Goal: Task Accomplishment & Management: Use online tool/utility

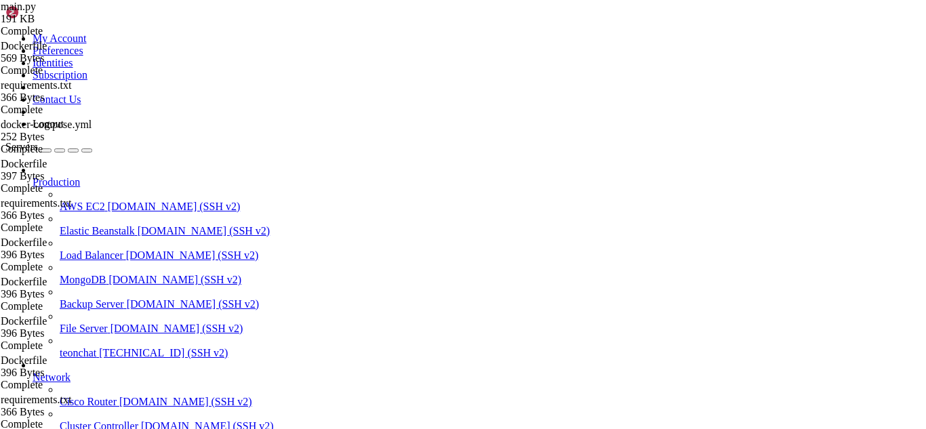
scroll to position [6, 1]
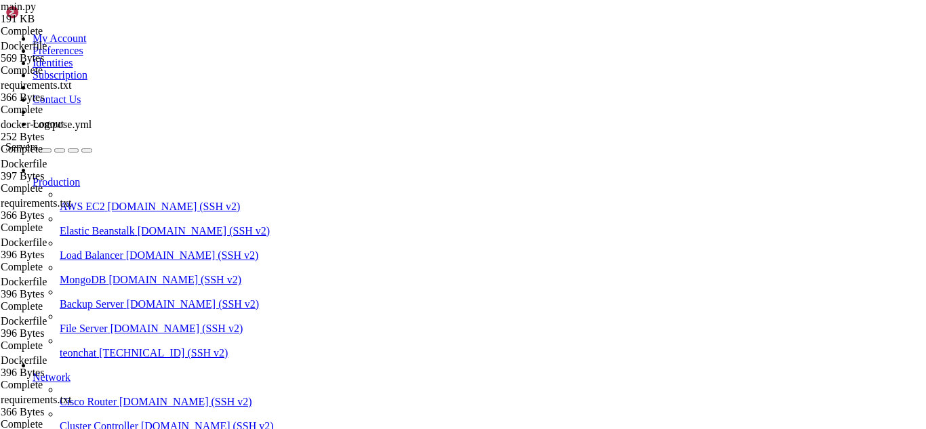
scroll to position [35, 0]
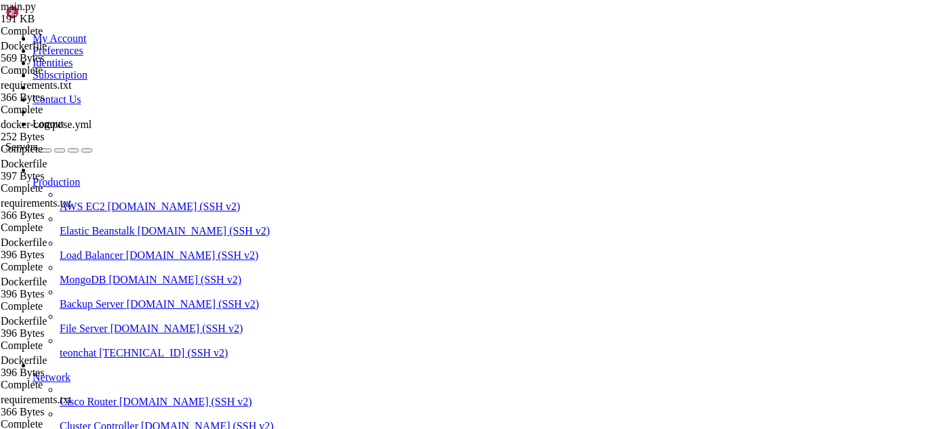
type input "/root/meuapp/flaskmkdir/oficial/app_delivery"
type textarea "[DOMAIN_NAME](host="[TECHNICAL_ID]", port=5000, debug=True)"
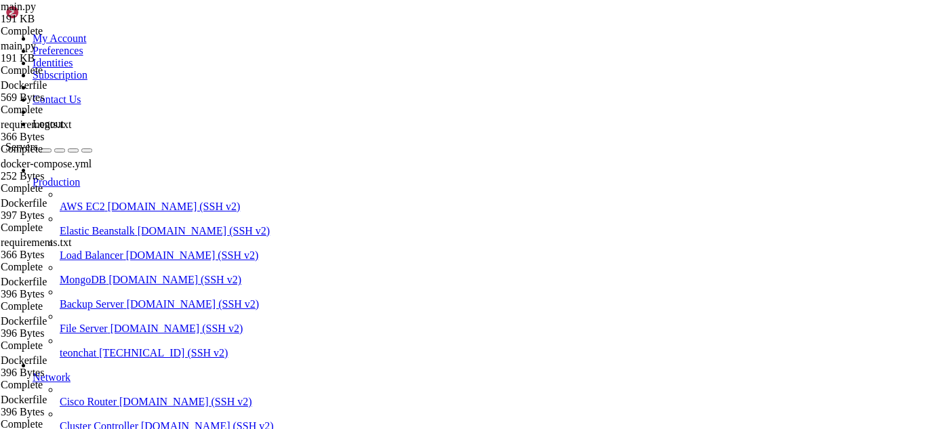
scroll to position [7558, 0]
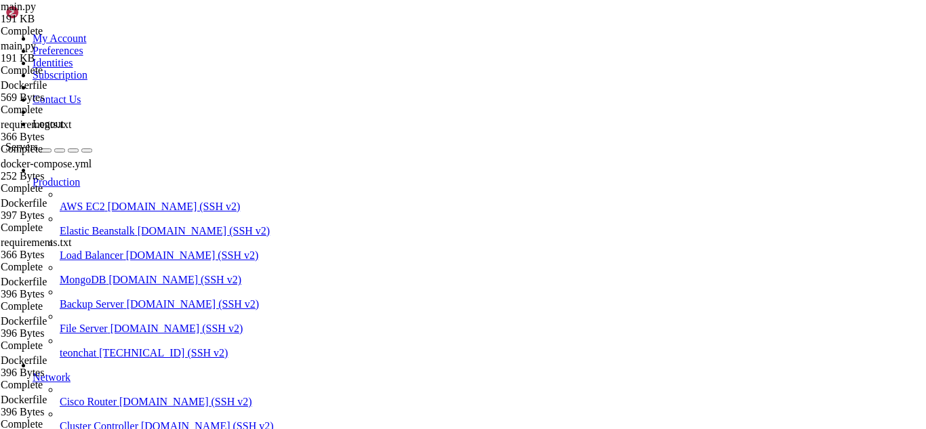
type input "blueprint"
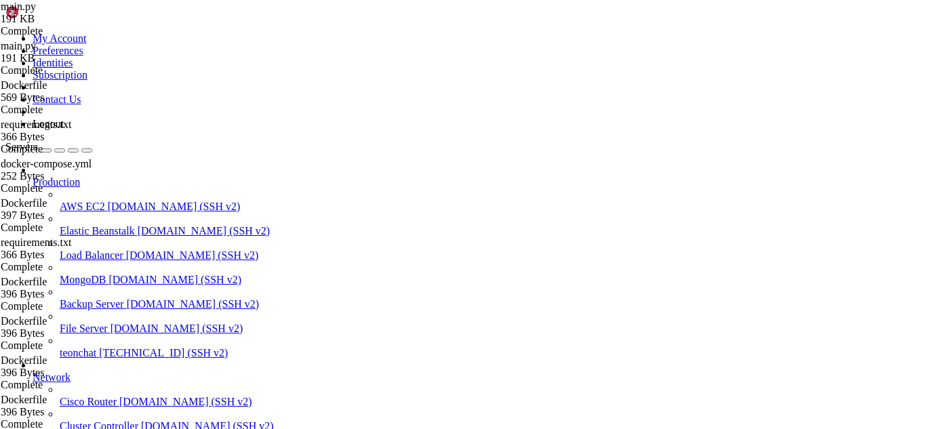
drag, startPoint x: 205, startPoint y: 70, endPoint x: 306, endPoint y: 207, distance: 170.2
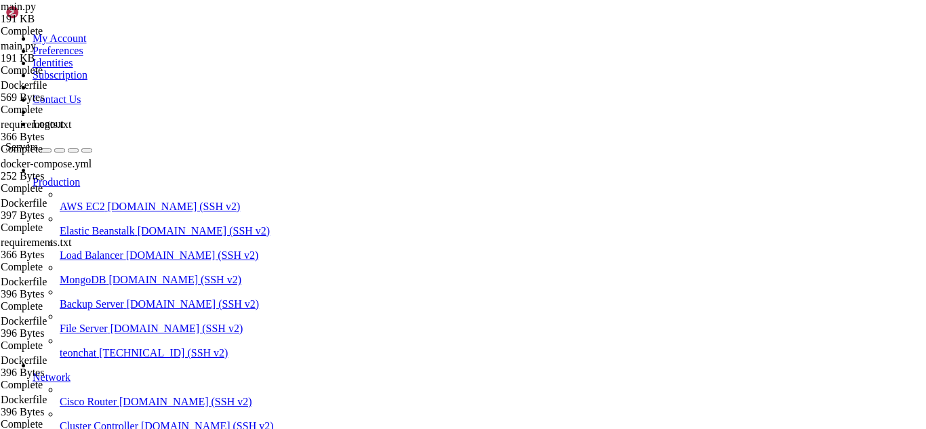
type textarea "# return db.session"
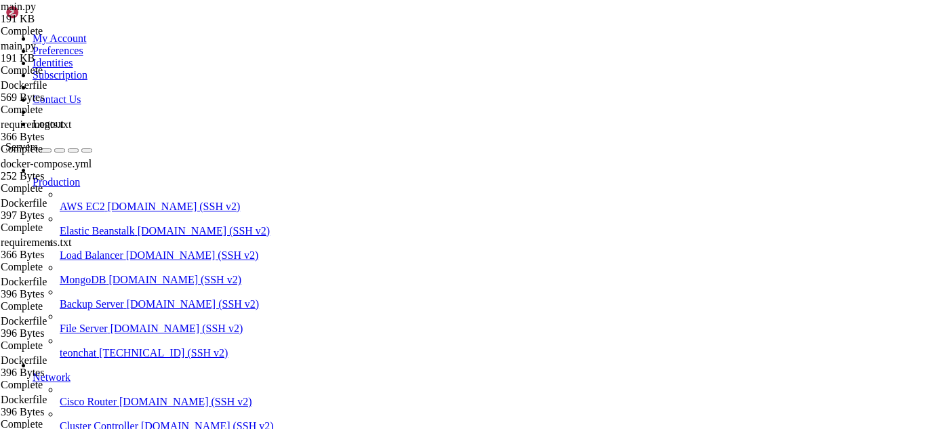
drag, startPoint x: 300, startPoint y: 208, endPoint x: 193, endPoint y: 37, distance: 201.7
type textarea "import os"
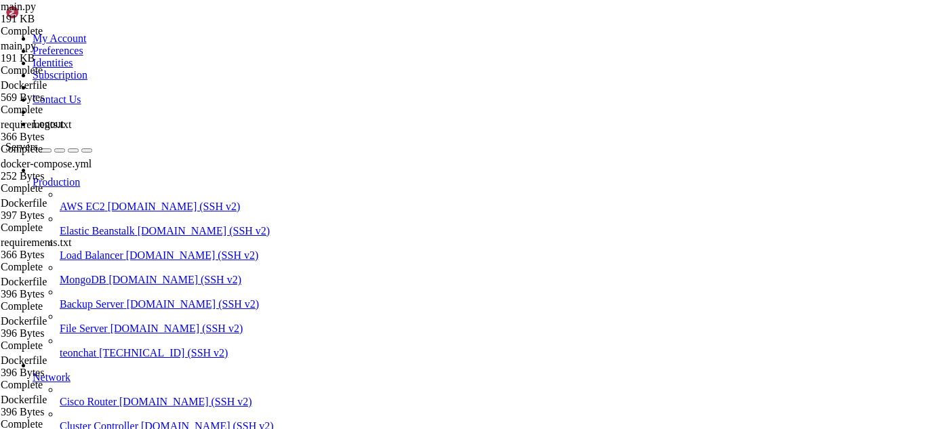
scroll to position [21881, 0]
drag, startPoint x: 211, startPoint y: 284, endPoint x: 433, endPoint y: 392, distance: 247.2
type textarea "create_tables() [DOMAIN_NAME](host="[TECHNICAL_ID]", port=5000, debug=True)"
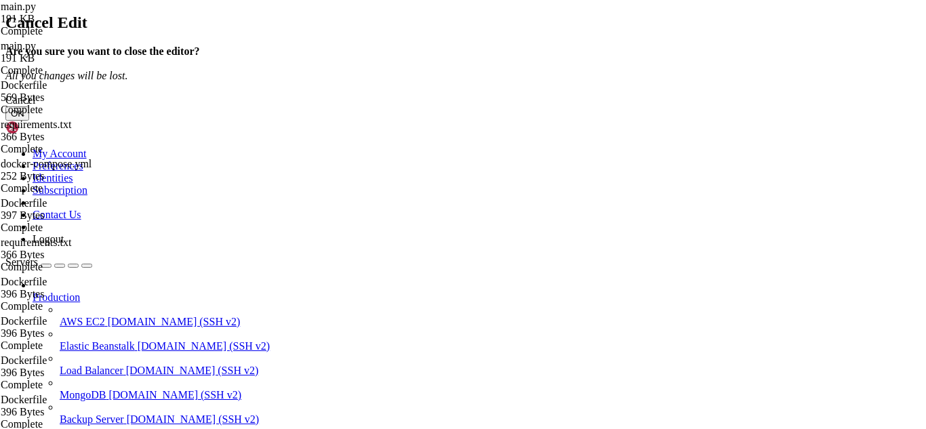
click at [29, 121] on button "OK" at bounding box center [17, 113] width 24 height 14
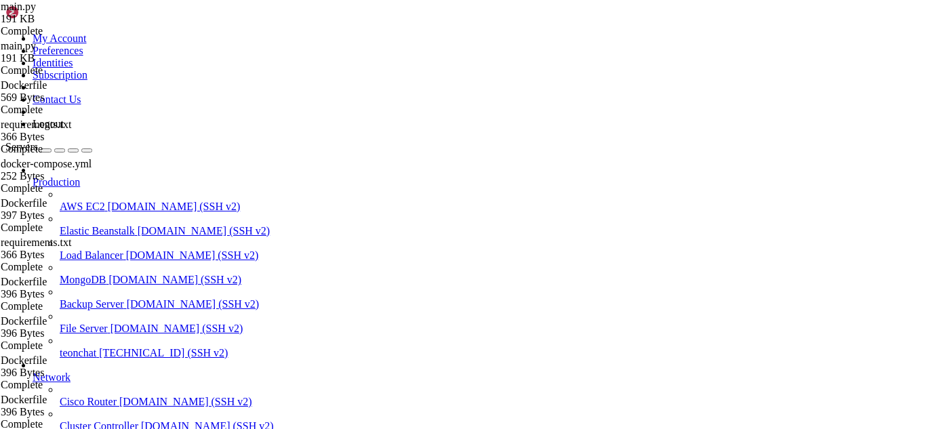
scroll to position [1506, 0]
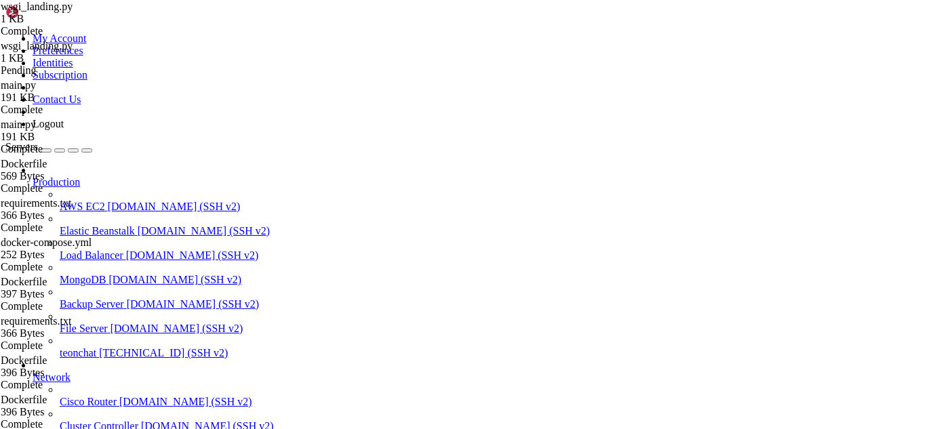
drag, startPoint x: 203, startPoint y: 67, endPoint x: 269, endPoint y: 90, distance: 69.5
type textarea "app=create_app()"
type textarea "from main import create_app"
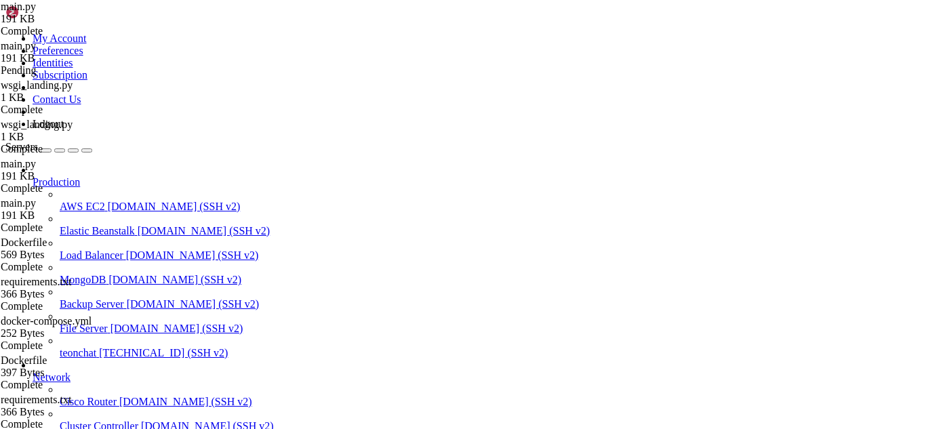
scroll to position [4693, 0]
type textarea "return db.session"
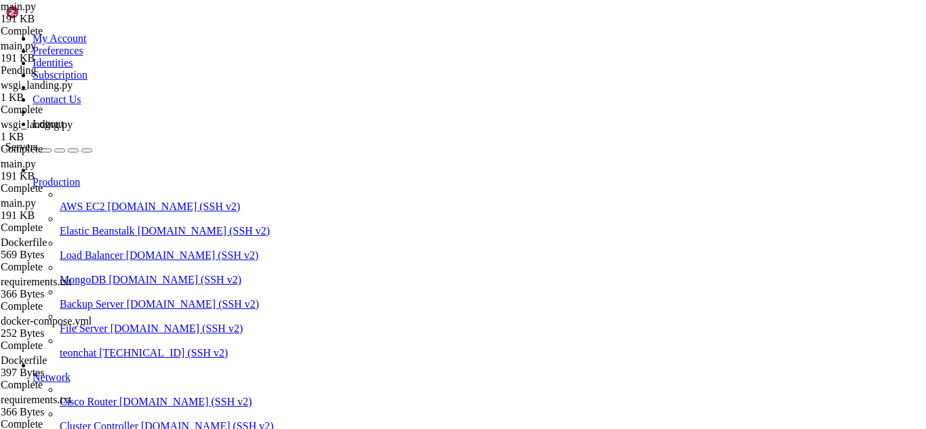
drag, startPoint x: 250, startPoint y: 202, endPoint x: 251, endPoint y: 212, distance: 10.2
drag, startPoint x: 299, startPoint y: 287, endPoint x: 191, endPoint y: 198, distance: 140.2
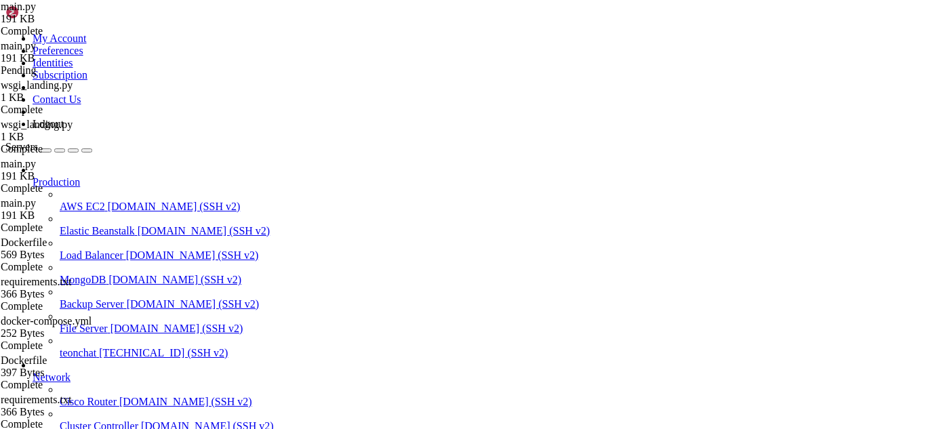
type textarea "try:"
paste textarea "return app"
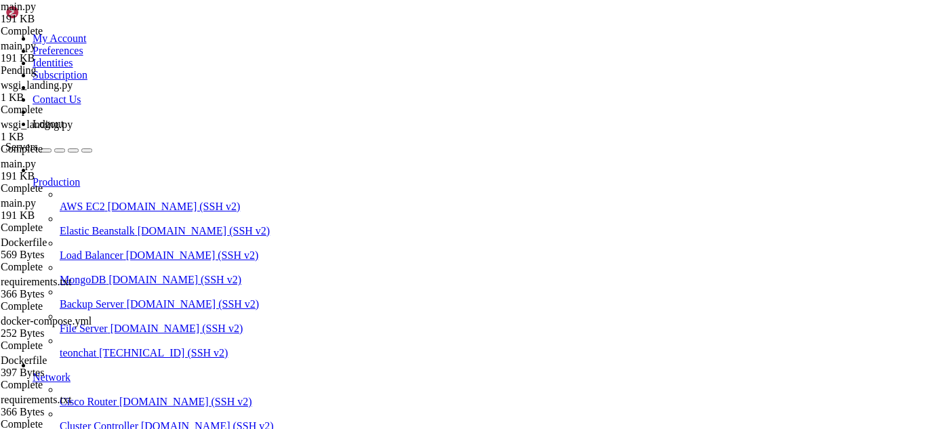
drag, startPoint x: 252, startPoint y: 349, endPoint x: 315, endPoint y: 349, distance: 62.4
type textarea "app.register_blueprint(bp)"
drag, startPoint x: 327, startPoint y: 350, endPoint x: 209, endPoint y: 351, distance: 118.0
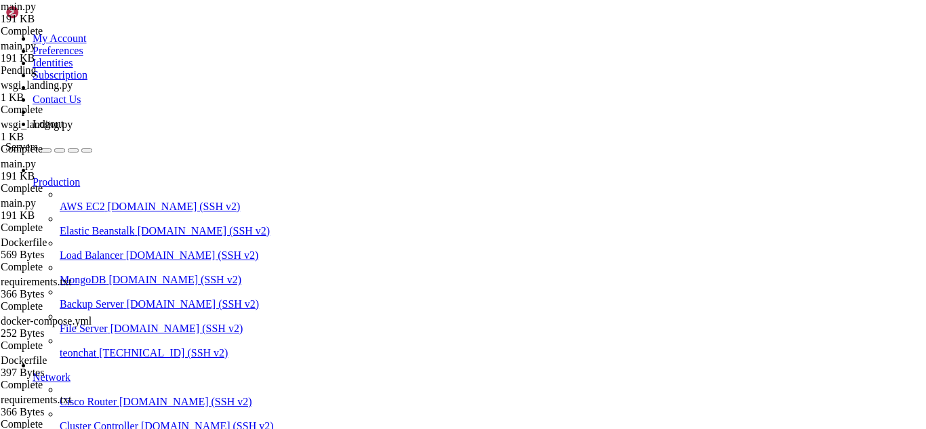
type textarea "[DOMAIN_NAME](host='[TECHNICAL_ID]', port=5000)"
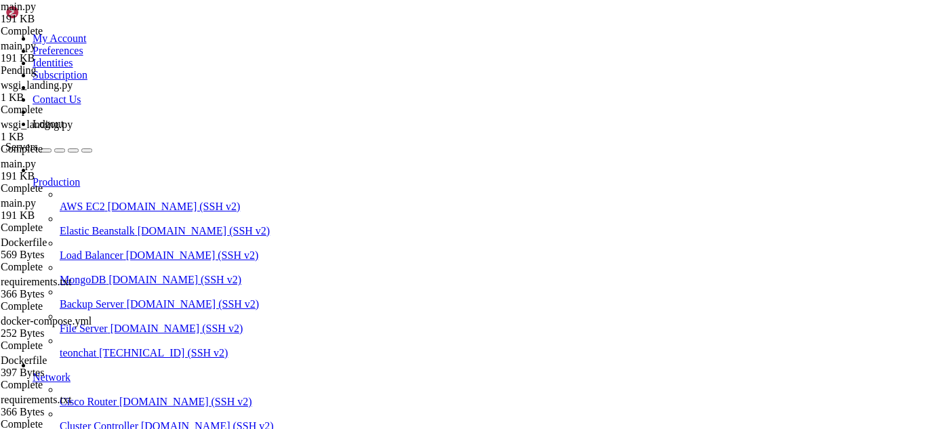
drag, startPoint x: 425, startPoint y: 394, endPoint x: 213, endPoint y: 361, distance: 214.7
paste textarea "[DOMAIN_NAME](host="[TECHNICAL_ID]", port=5000, debug=True)"
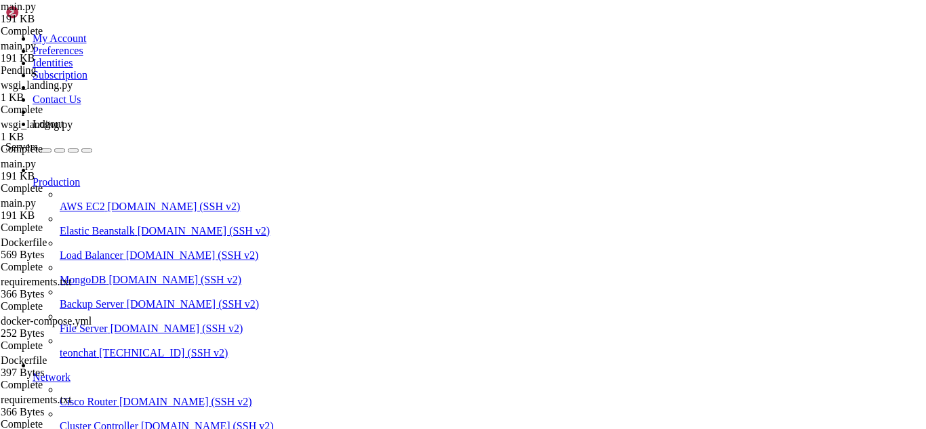
type textarea "[DOMAIN_NAME](host="[TECHNICAL_ID]", port=5000, debug=True)"
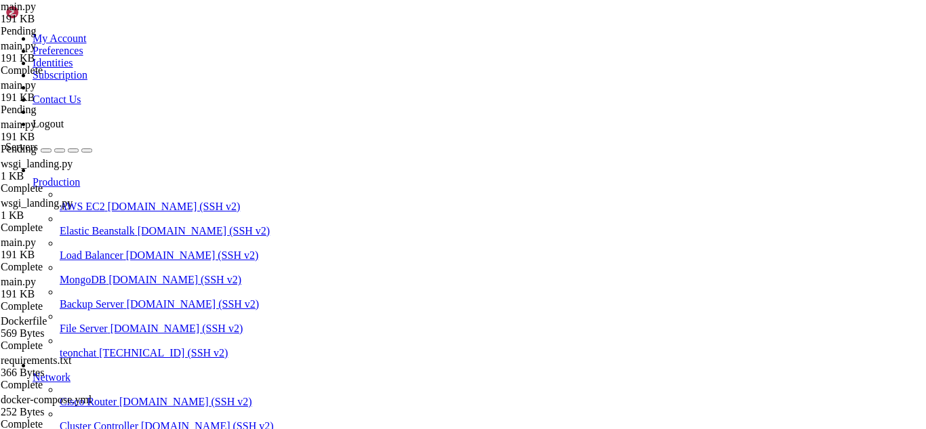
scroll to position [513, 0]
drag, startPoint x: 202, startPoint y: 126, endPoint x: 317, endPoint y: 348, distance: 249.9
type textarea "return db.session"
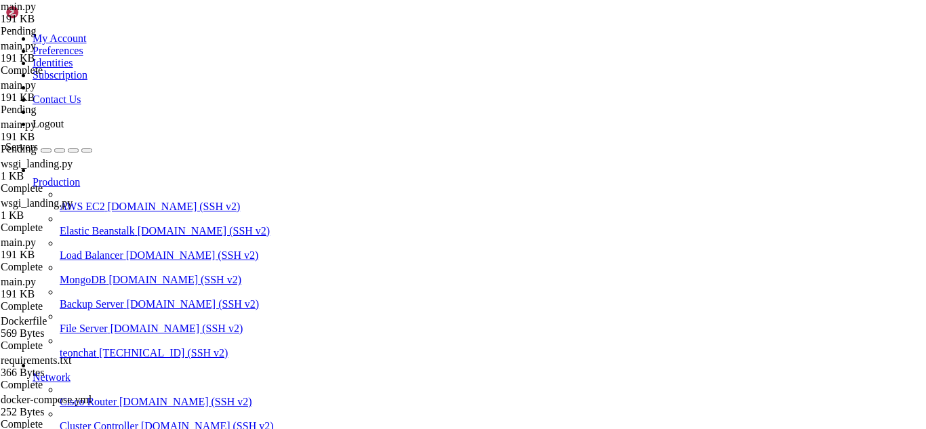
paste textarea "return app"
drag, startPoint x: 211, startPoint y: 349, endPoint x: 412, endPoint y: 399, distance: 206.9
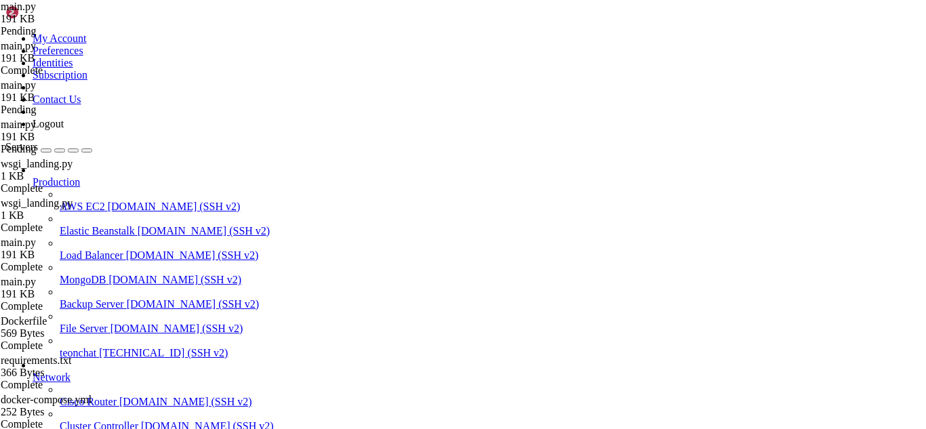
type textarea "[DOMAIN_NAME](host="[TECHNICAL_ID]", port=5000, debug=True)"
paste textarea "[DOMAIN_NAME](host="[TECHNICAL_ID]", port=5000, debug=True)"
type textarea "[DOMAIN_NAME](host="[TECHNICAL_ID]", port=5000, debug=True)"
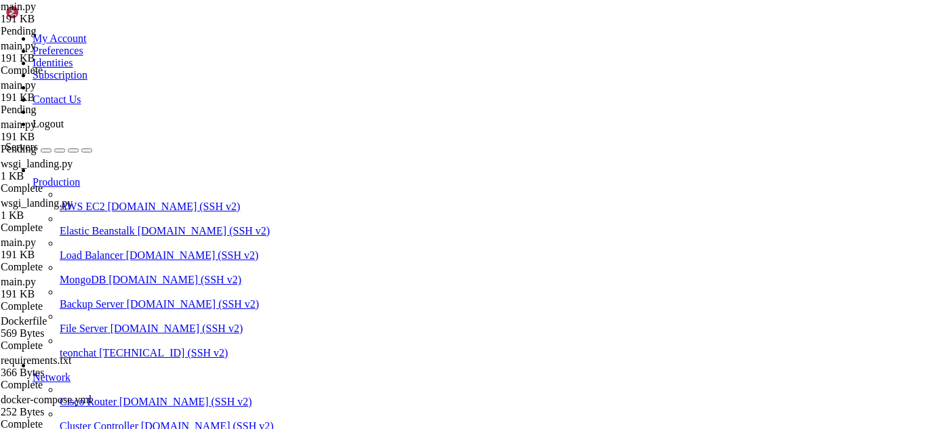
type textarea "if __name__ == '__main__':"
drag, startPoint x: 216, startPoint y: 1541, endPoint x: 239, endPoint y: 1560, distance: 30.4
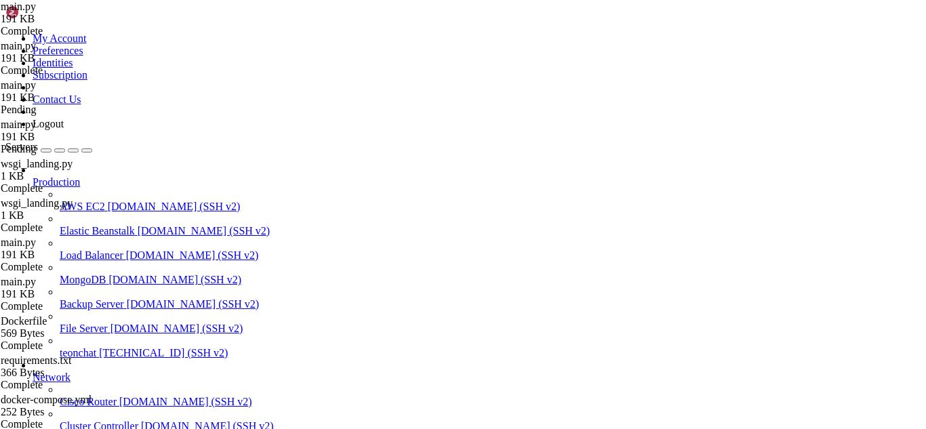
drag, startPoint x: 313, startPoint y: 1540, endPoint x: 336, endPoint y: 1560, distance: 30.3
drag, startPoint x: 326, startPoint y: 1550, endPoint x: 512, endPoint y: 1561, distance: 186.1
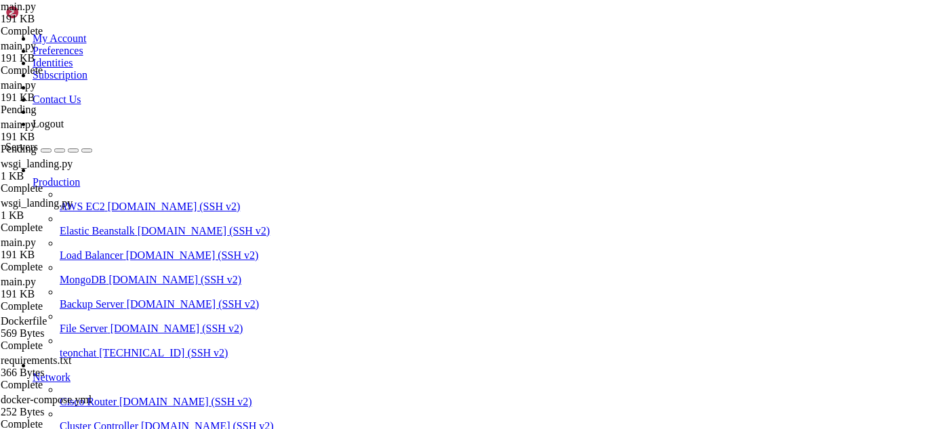
scroll to position [22432, 0]
drag, startPoint x: 422, startPoint y: 1573, endPoint x: 12, endPoint y: 1514, distance: 415.1
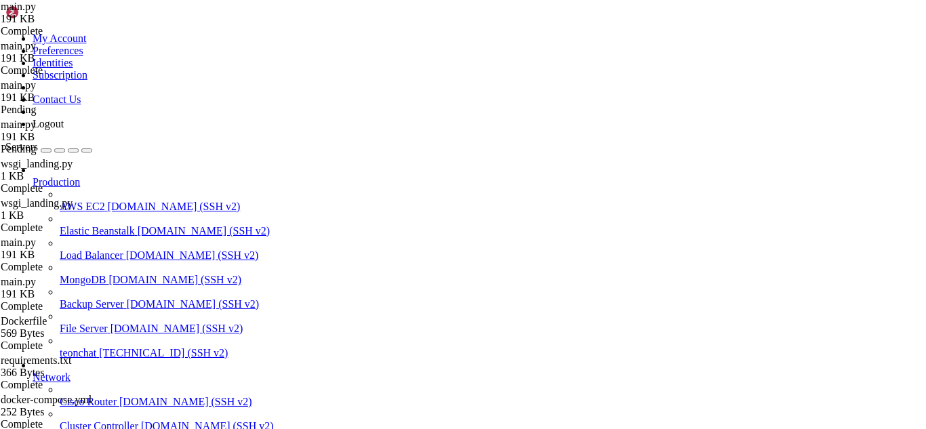
scroll to position [378, 0]
type textarea "return app"
drag, startPoint x: 275, startPoint y: 210, endPoint x: 224, endPoint y: 210, distance: 50.2
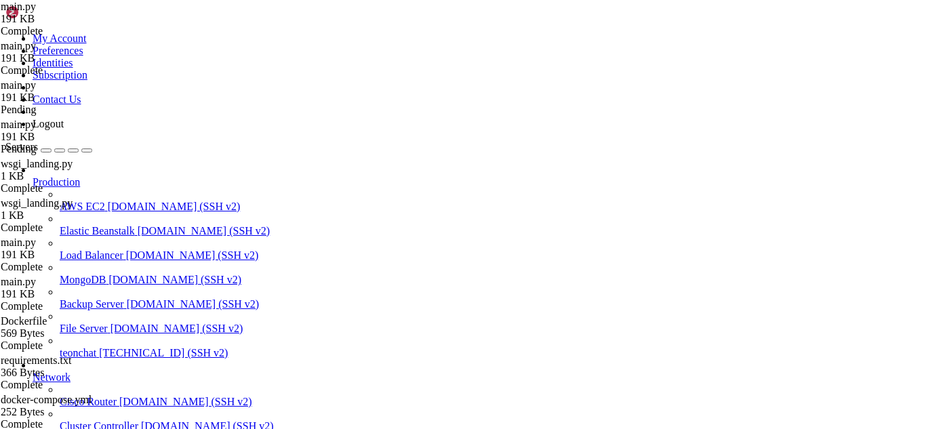
paste textarea "return app"
type textarea "return app"
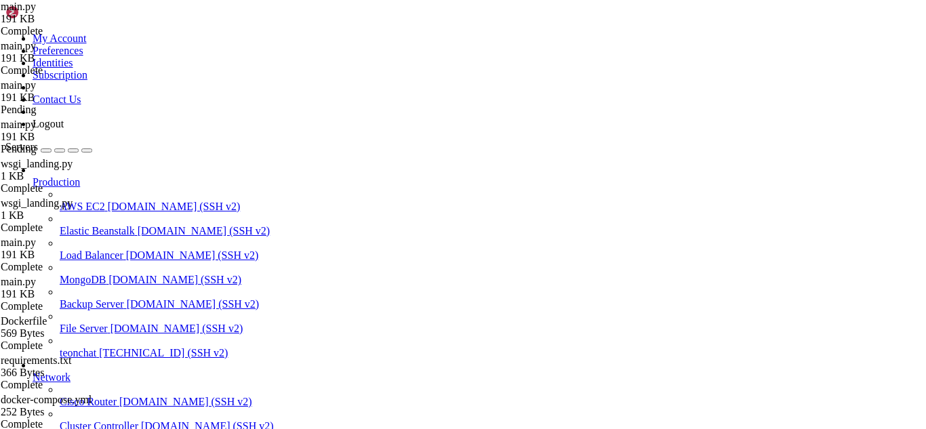
type textarea "return app"
paste textarea "return app"
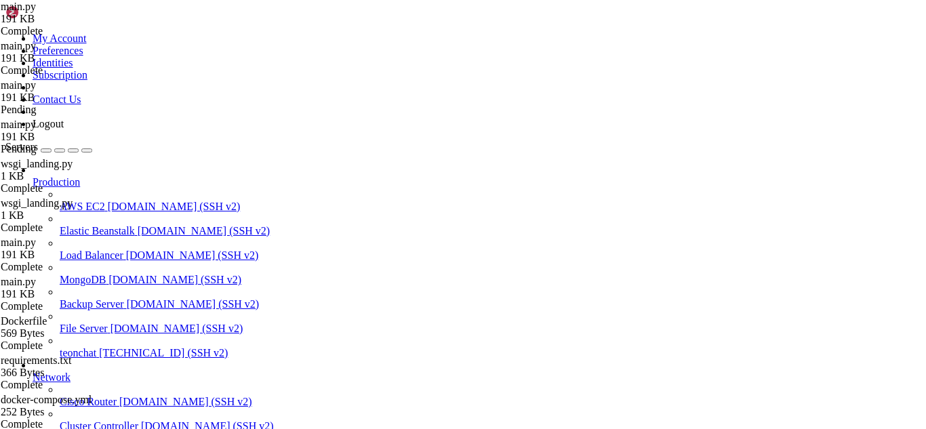
type textarea "return app"
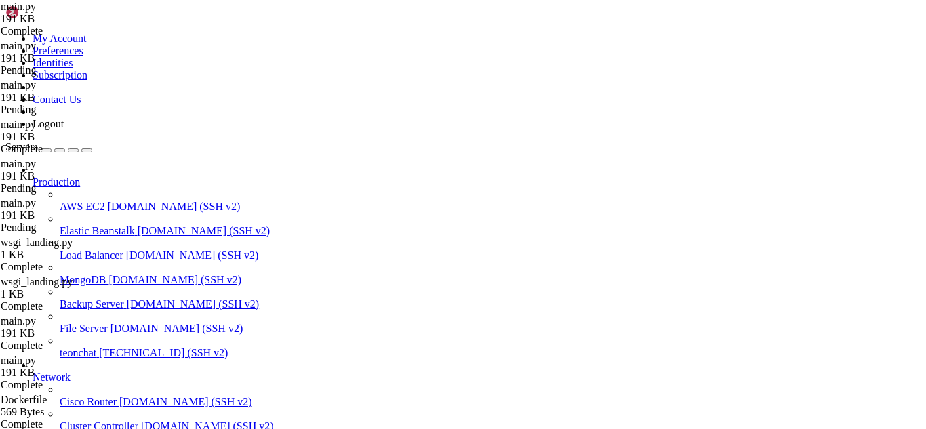
scroll to position [372, 0]
drag, startPoint x: 252, startPoint y: 212, endPoint x: 255, endPoint y: 222, distance: 10.5
type textarea "return app"
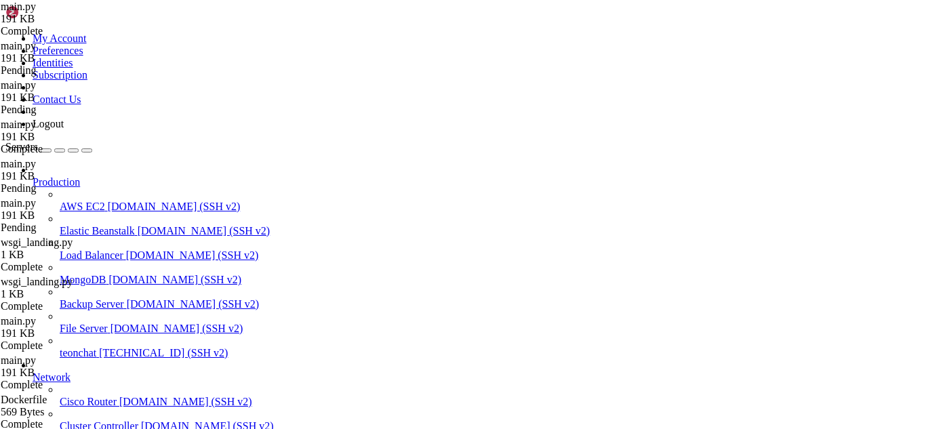
drag, startPoint x: 269, startPoint y: 221, endPoint x: 224, endPoint y: 219, distance: 45.5
drag, startPoint x: 277, startPoint y: 220, endPoint x: 197, endPoint y: 221, distance: 79.3
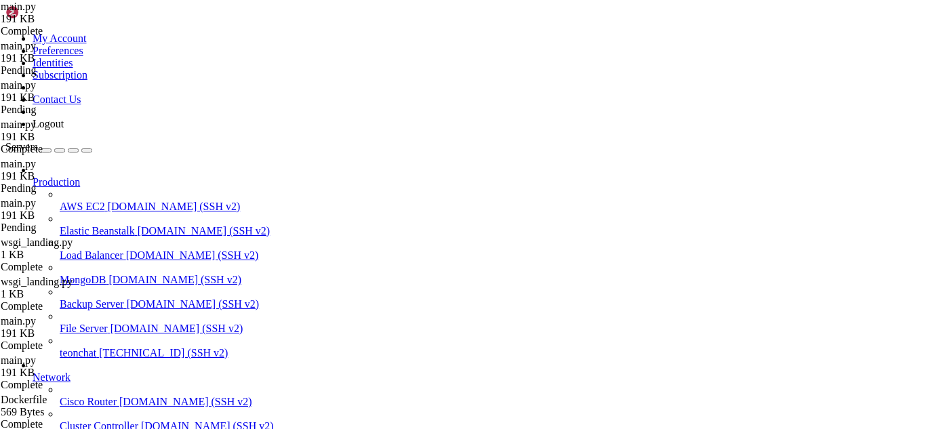
scroll to position [21881, 0]
paste textarea "return app"
type textarea "return app"
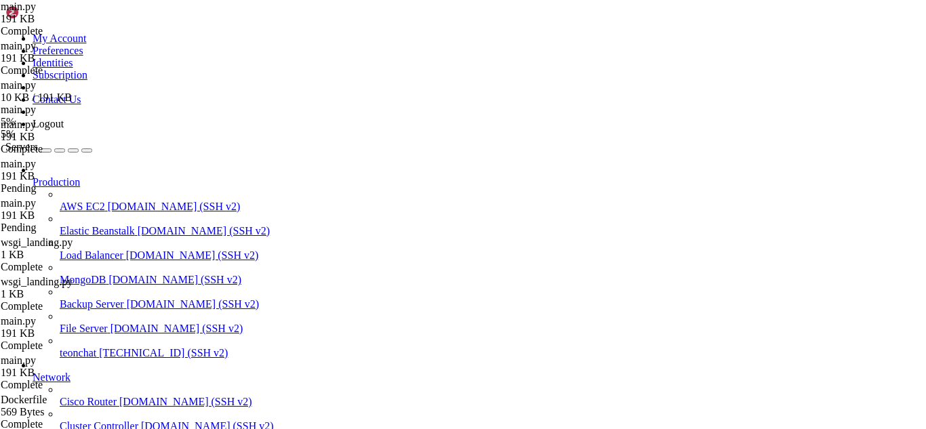
drag, startPoint x: 87, startPoint y: 1389, endPoint x: 11, endPoint y: 1392, distance: 76.7
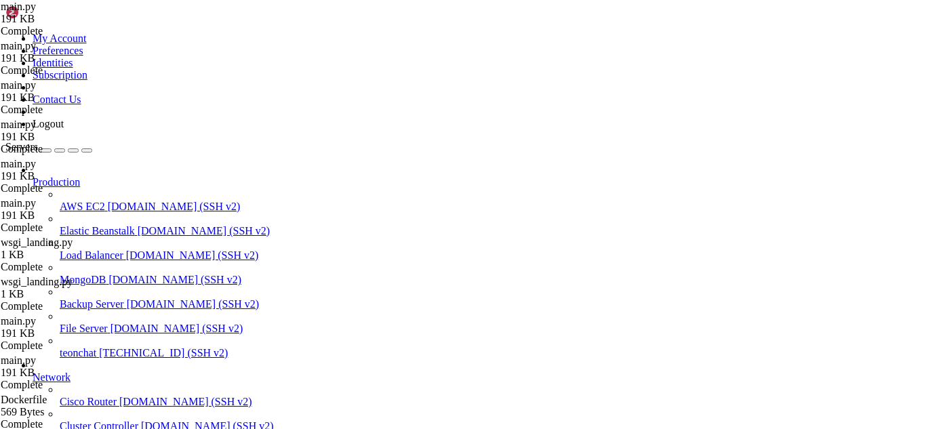
drag, startPoint x: 90, startPoint y: 1391, endPoint x: 11, endPoint y: 1394, distance: 78.7
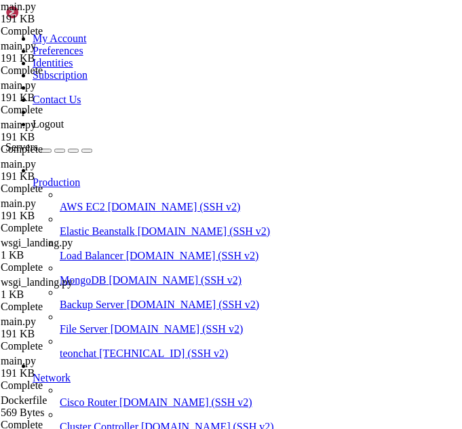
scroll to position [22716, 0]
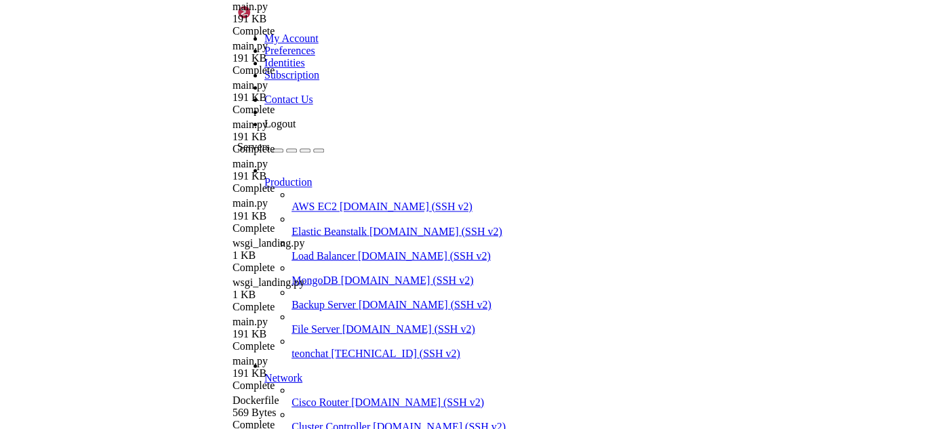
scroll to position [31, 0]
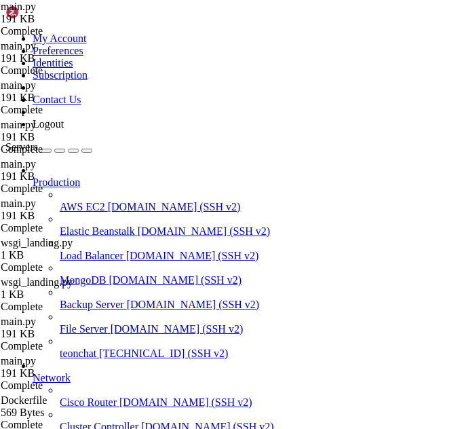
click at [87, 151] on icon "button" at bounding box center [87, 151] width 0 height 0
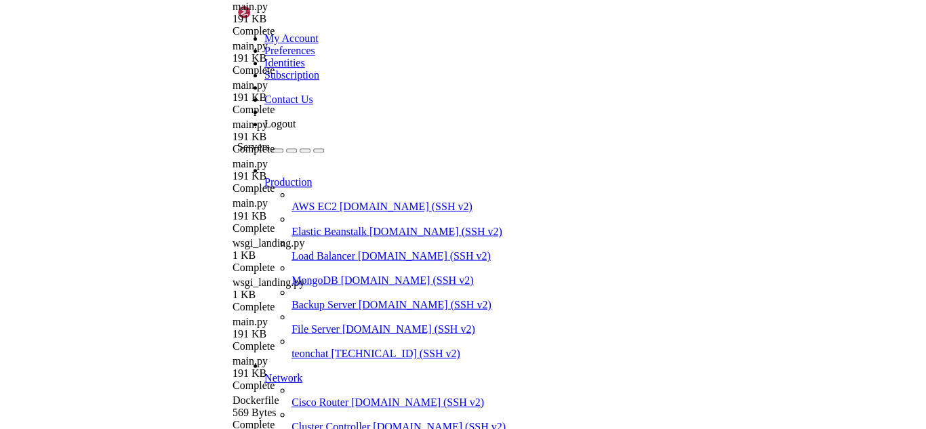
scroll to position [170, 0]
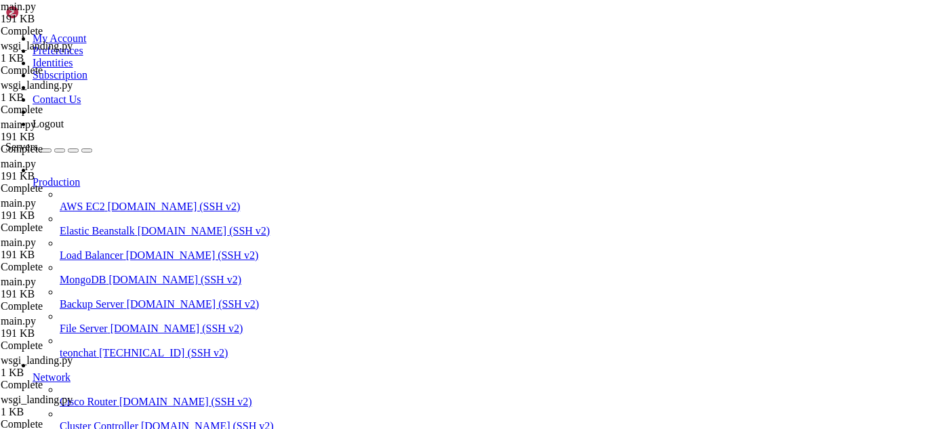
scroll to position [306, 0]
drag, startPoint x: 60, startPoint y: 139, endPoint x: 172, endPoint y: 330, distance: 221.9
type textarea "init_admin_routes(app)"
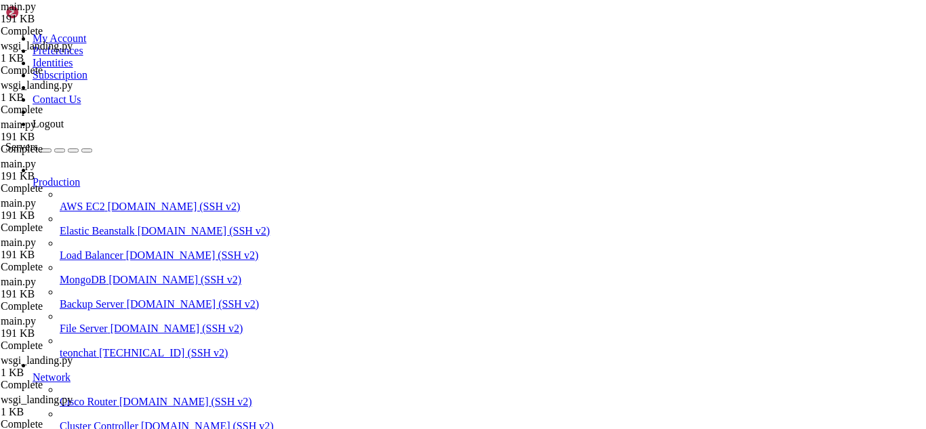
scroll to position [340, 0]
type textarea "return value.astimezone([GEOGRAPHIC_DATA]).strftime(fmt)"
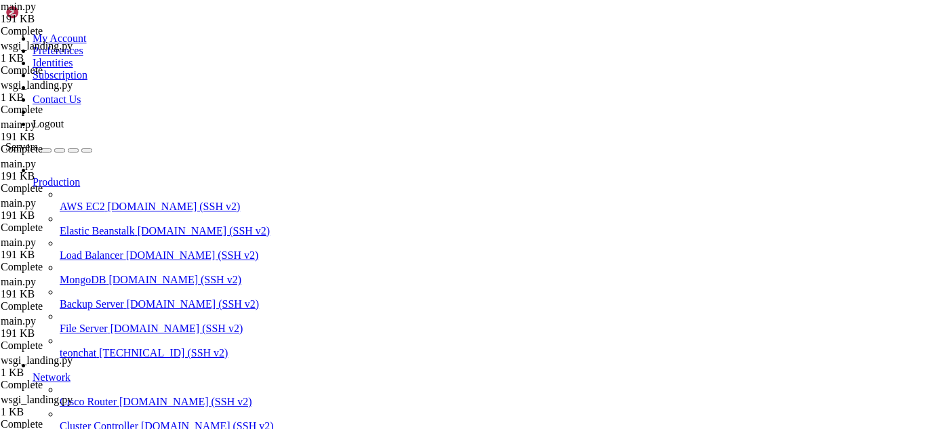
type textarea "return app"
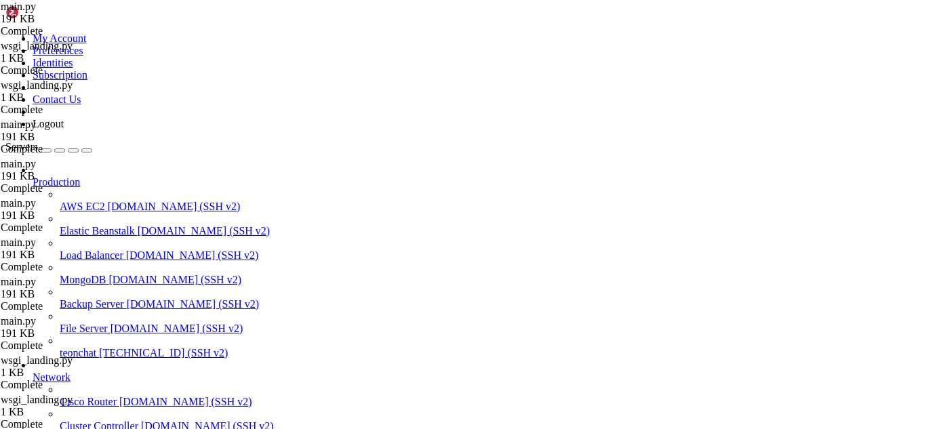
drag, startPoint x: 10, startPoint y: 1235, endPoint x: 393, endPoint y: 1533, distance: 485.0
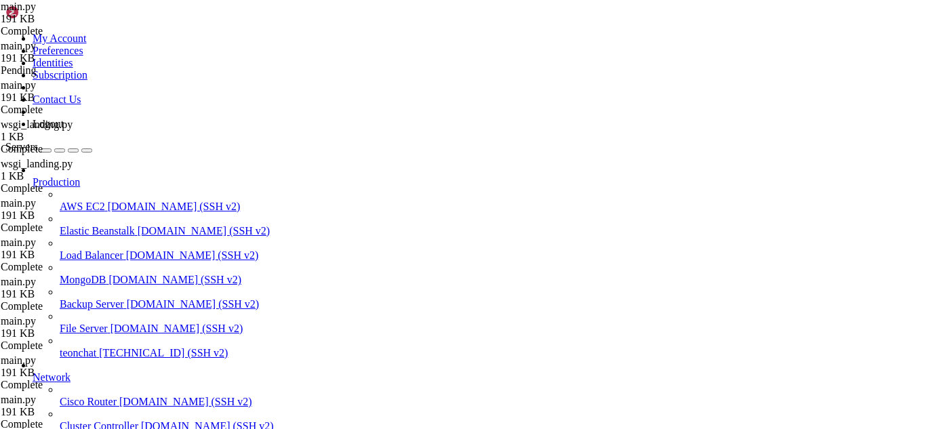
type textarea "import sys"
type textarea "import json"
type textarea "from datetime import datetime, timedelta"
type textarea "from flask import Flask, render_template, request, redirect, url_for, flash, js…"
type textarea "from flask_sqlalchemy import SQLAlchemy"
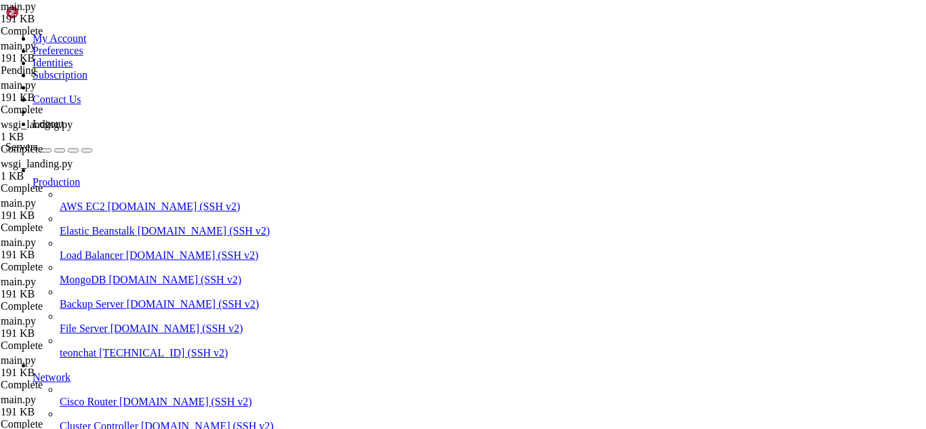
type textarea "from flask_migrate import Migrate"
type textarea "from flask_login import LoginManager, login_user, logout_user, login_required, …"
type textarea "from [DOMAIN_NAME] import generate_password_hash, check_password_hash"
type textarea "from werkzeug.utils import secure_filename"
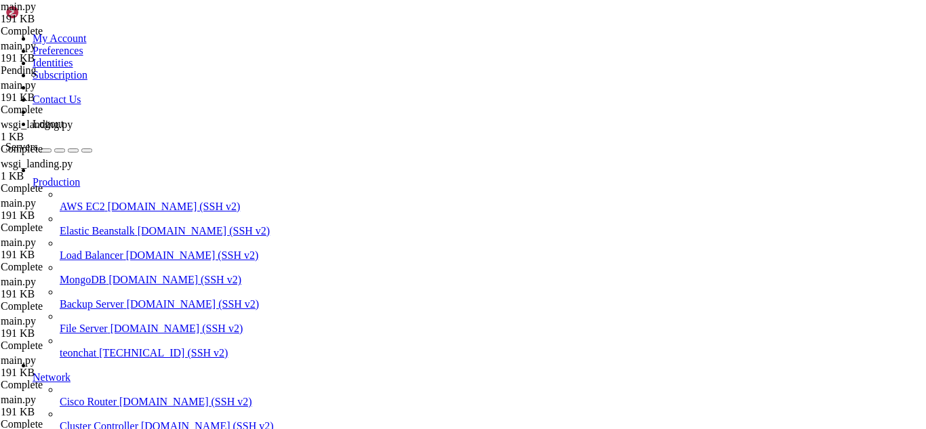
type textarea "from werkzeug.utils import secure_filename"
type textarea "f"
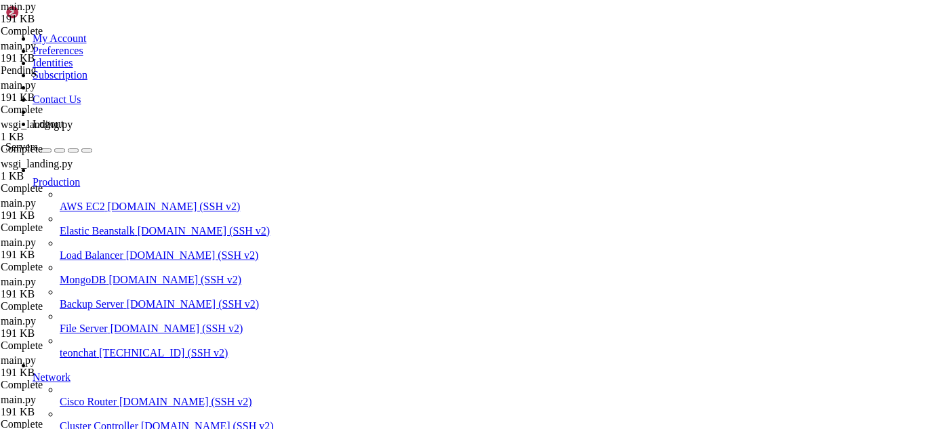
type textarea "# Modelos e middlewares"
type textarea "from models import db"
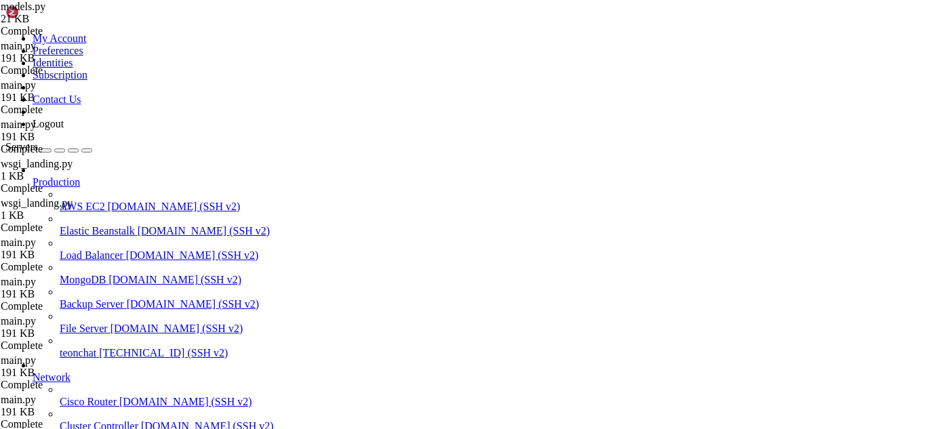
scroll to position [23561, 0]
drag, startPoint x: 13, startPoint y: 1480, endPoint x: 205, endPoint y: 1503, distance: 194.0
drag, startPoint x: 195, startPoint y: 1501, endPoint x: 118, endPoint y: 1481, distance: 79.8
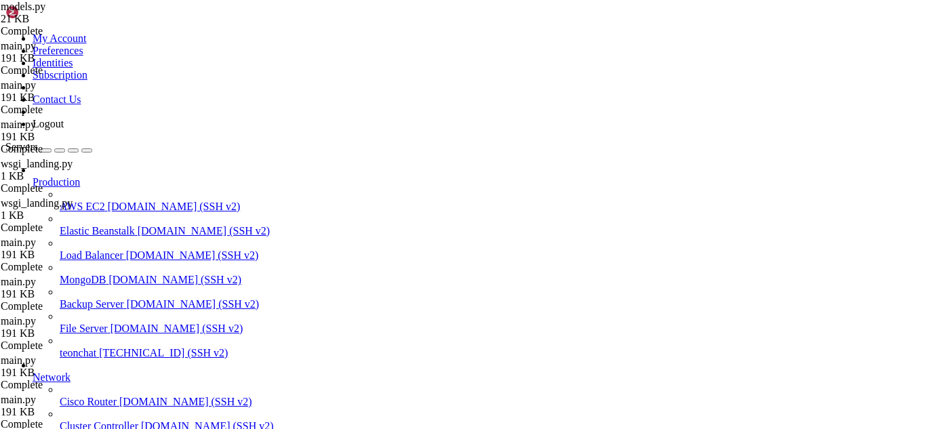
drag, startPoint x: 12, startPoint y: 1461, endPoint x: 217, endPoint y: 1509, distance: 210.4
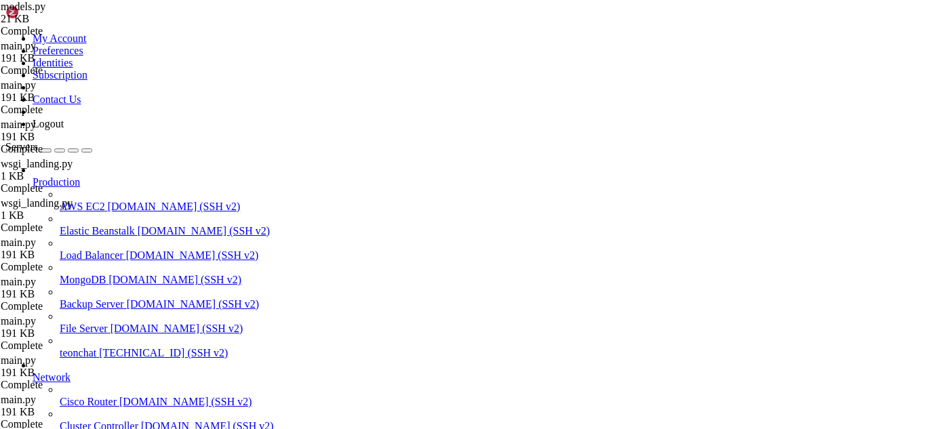
scroll to position [23590, 0]
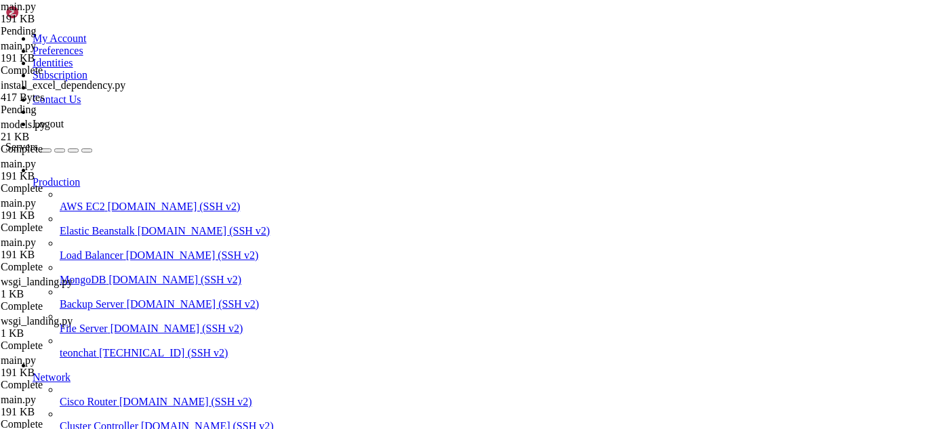
scroll to position [473, 0]
drag, startPoint x: 54, startPoint y: 69, endPoint x: 184, endPoint y: 105, distance: 135.1
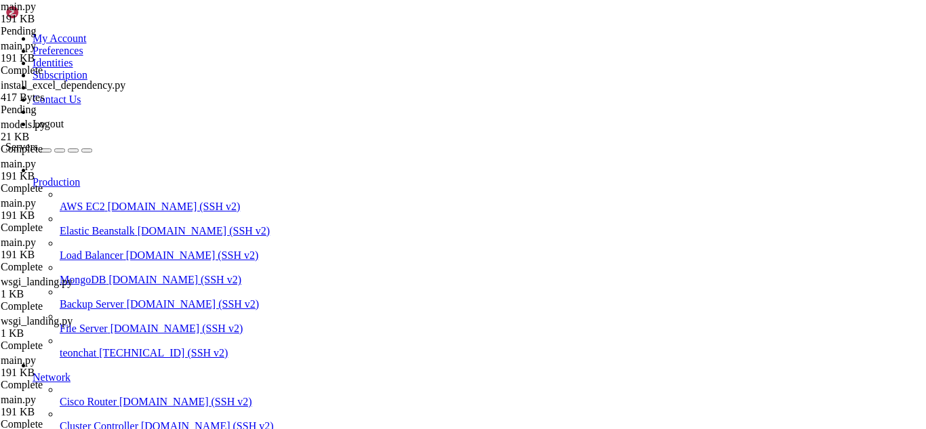
drag, startPoint x: 268, startPoint y: 302, endPoint x: 55, endPoint y: 253, distance: 218.6
drag, startPoint x: 54, startPoint y: 69, endPoint x: 210, endPoint y: 201, distance: 204.5
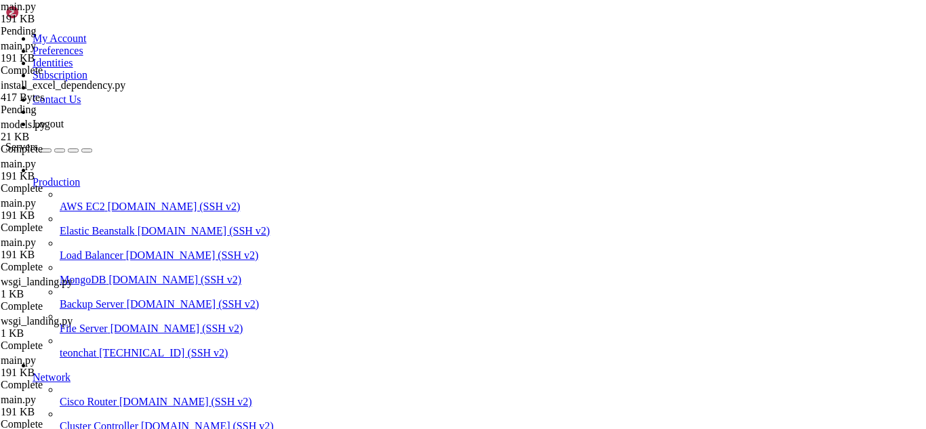
type textarea "init_admin_routes(app)"
type textarea "try:"
drag, startPoint x: 210, startPoint y: 201, endPoint x: 79, endPoint y: 69, distance: 186.0
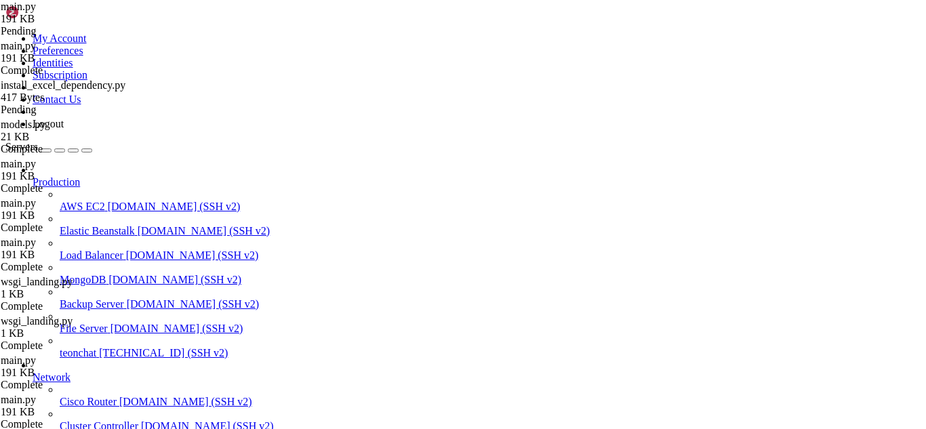
type textarea "r"
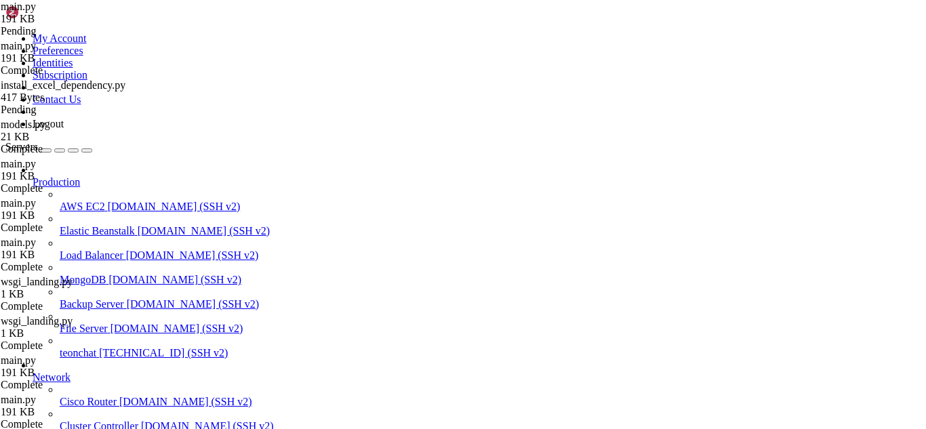
drag, startPoint x: 58, startPoint y: 224, endPoint x: 164, endPoint y: 235, distance: 107.0
type textarea "if __name__ == "__main__": app.run(debug=True)"
type textarea "app = create_app()"
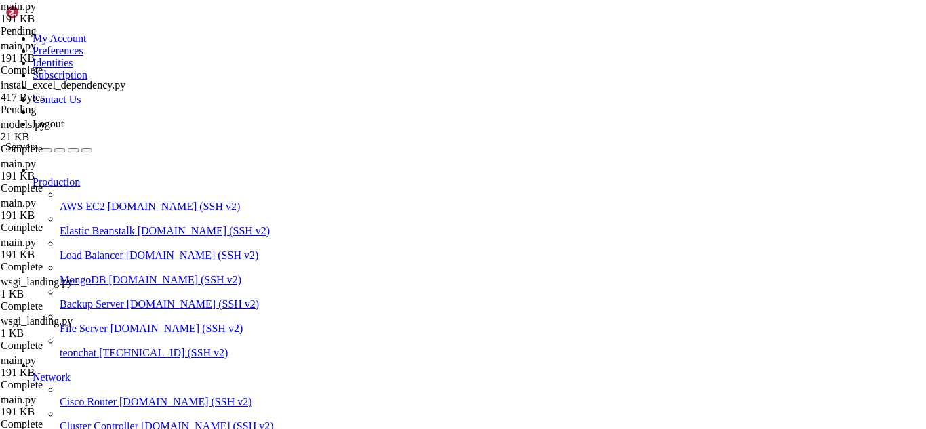
scroll to position [21871, 0]
paste textarea "app.run(debug=True)"
drag, startPoint x: 166, startPoint y: 362, endPoint x: 56, endPoint y: 349, distance: 110.6
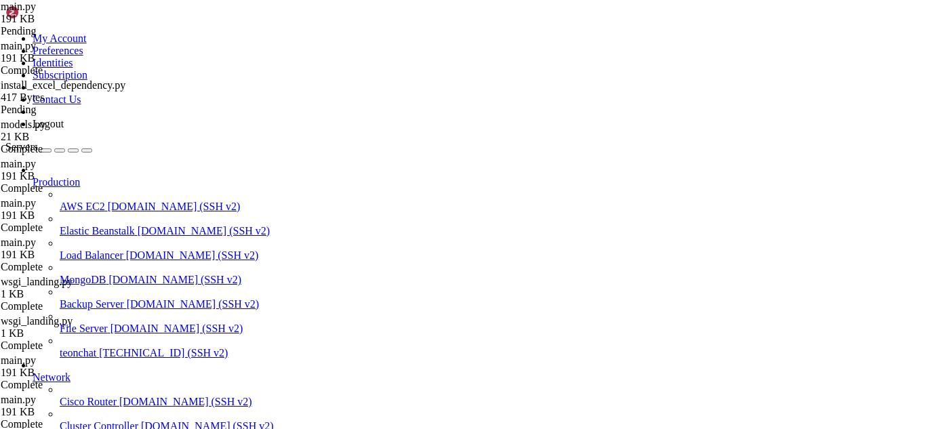
type textarea "if __name__ == "__main__": app.run(debug=True)"
type textarea "[DOMAIN_NAME](host='[TECHNICAL_ID]', port=5000)"
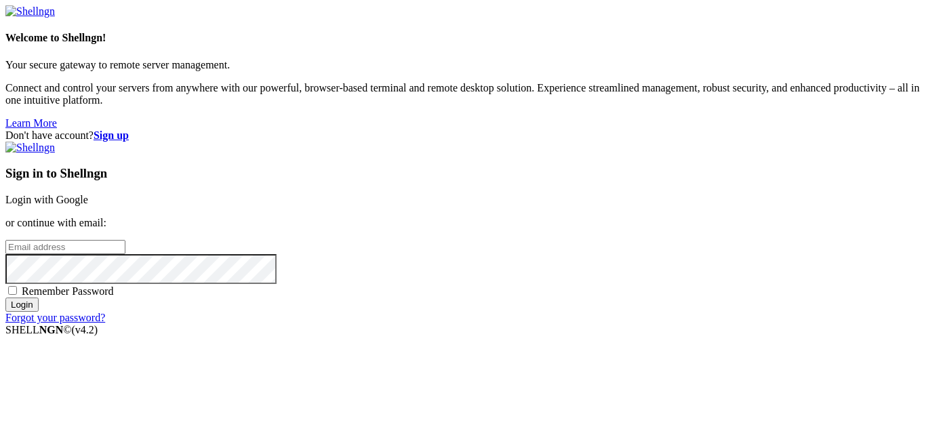
click at [88, 194] on link "Login with Google" at bounding box center [46, 200] width 83 height 12
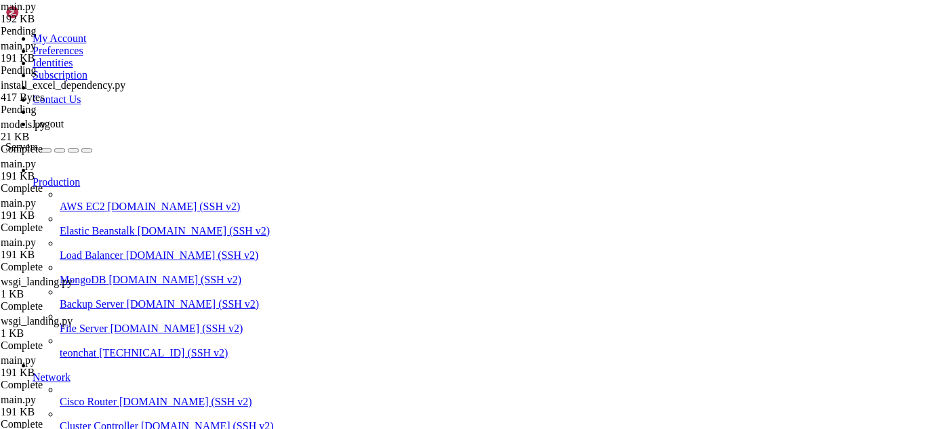
scroll to position [23590, 0]
type input "/root"
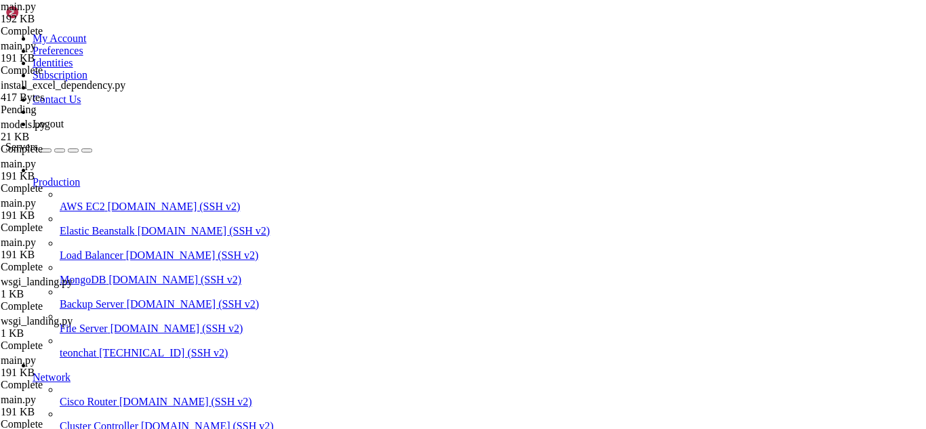
type textarea "return app"
drag, startPoint x: 277, startPoint y: 315, endPoint x: 206, endPoint y: 314, distance: 70.5
type textarea "# --- APP PRONTO PARA WSGI ---"
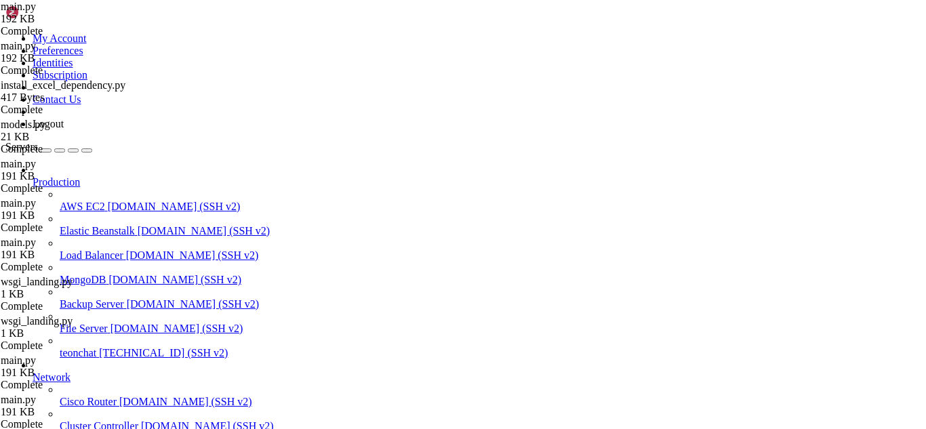
type input "/root/meuapp/flaskmkdir/oficial/app_delivery"
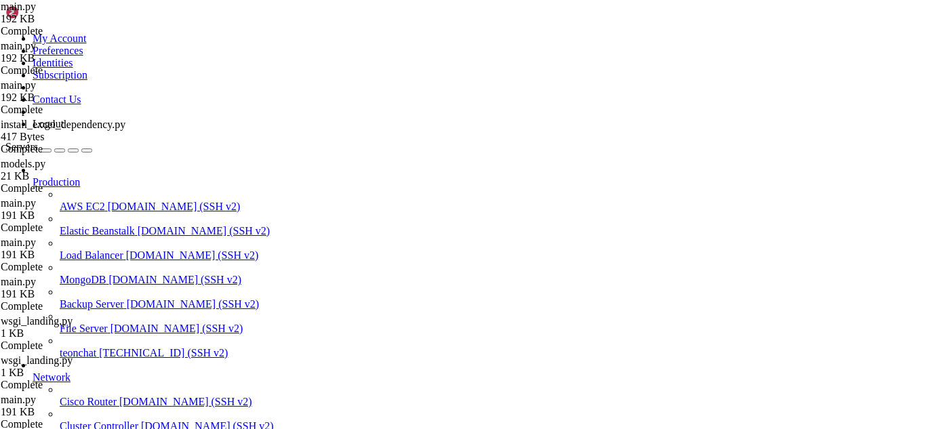
scroll to position [407, 0]
type textarea "[DOMAIN_NAME](host="[TECHNICAL_ID]", port=5000, debug=True)"
